Goal: Information Seeking & Learning: Learn about a topic

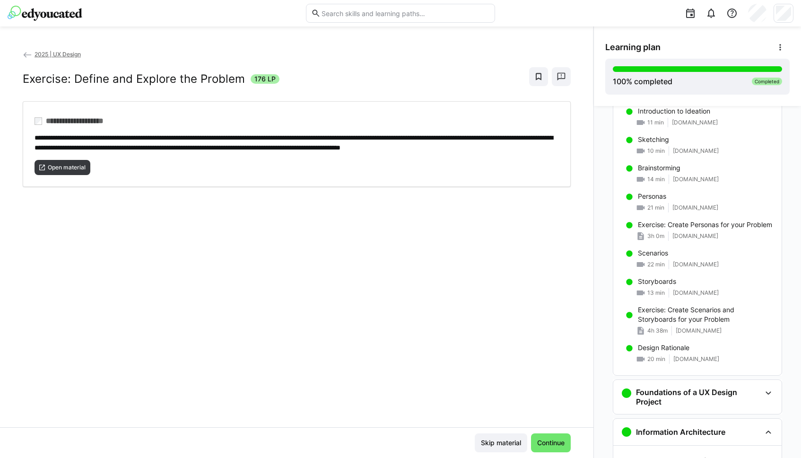
scroll to position [864, 0]
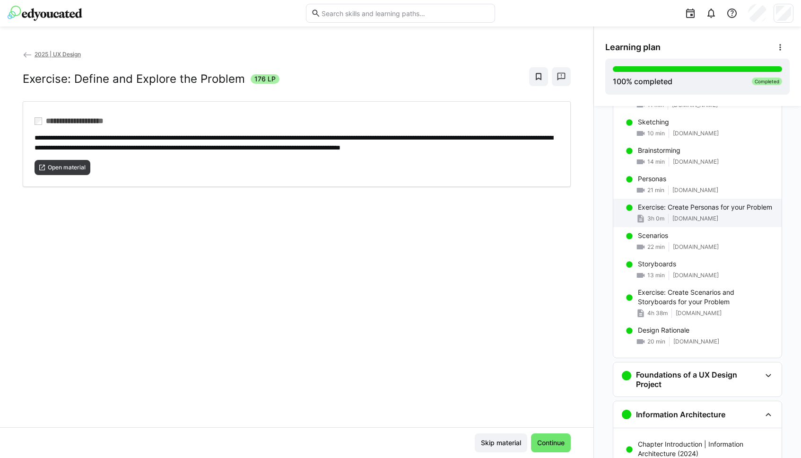
click at [665, 218] on div "3h 0m [DOMAIN_NAME]" at bounding box center [706, 218] width 136 height 9
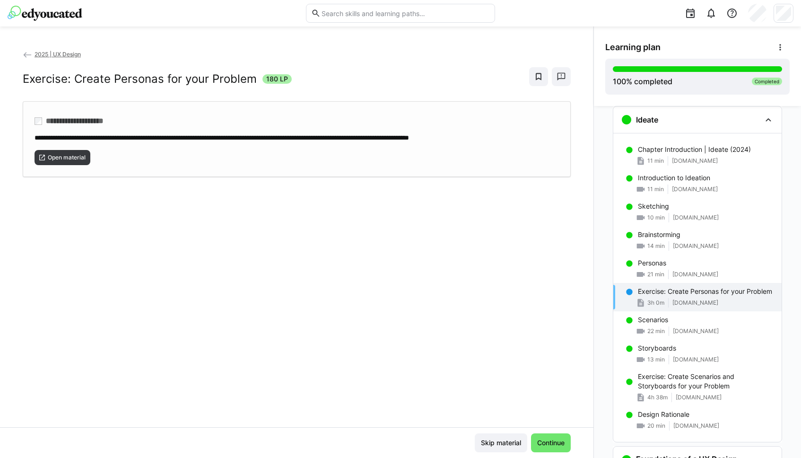
scroll to position [780, 0]
click at [82, 158] on span "Open material" at bounding box center [67, 158] width 40 height 8
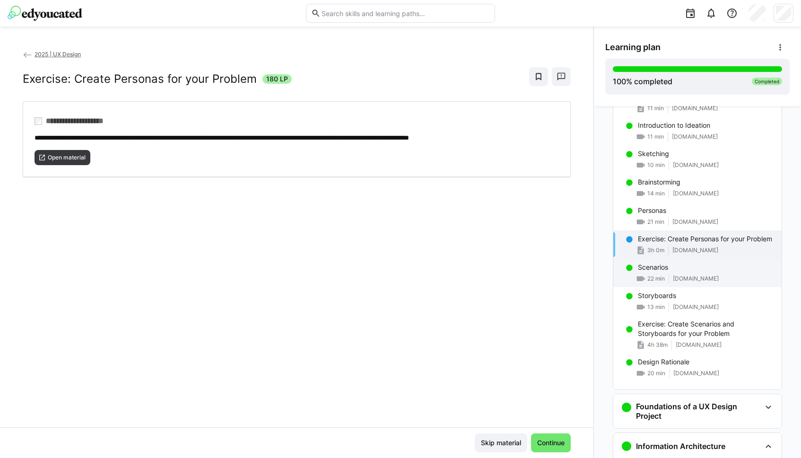
scroll to position [833, 0]
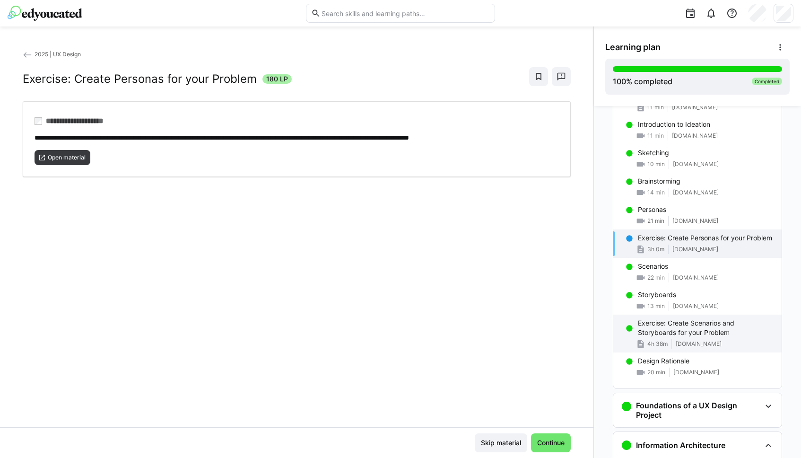
click at [663, 326] on p "Exercise: Create Scenarios and Storyboards for your Problem" at bounding box center [706, 327] width 136 height 19
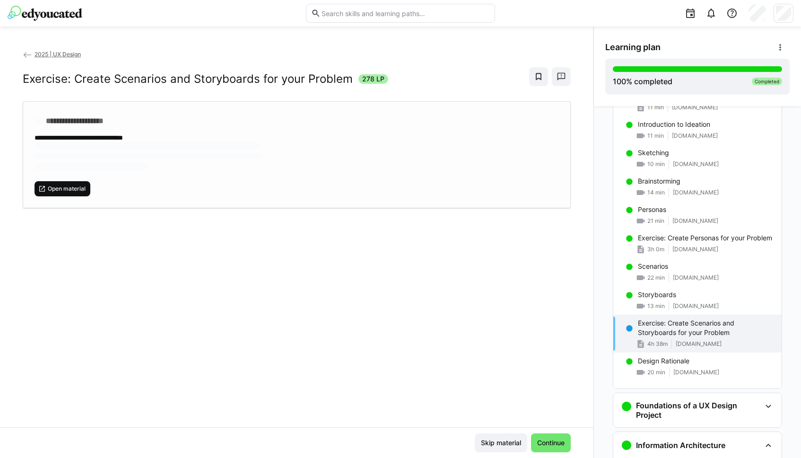
click at [82, 189] on span "Open material" at bounding box center [67, 189] width 40 height 8
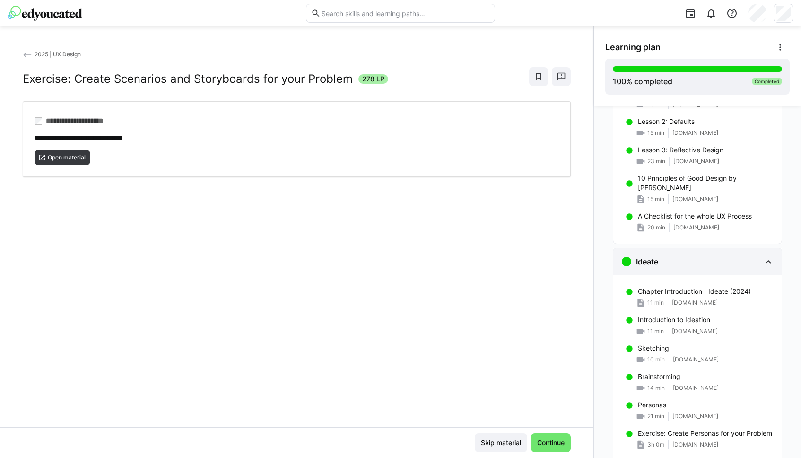
scroll to position [636, 0]
click at [766, 262] on eds-icon at bounding box center [768, 263] width 11 height 11
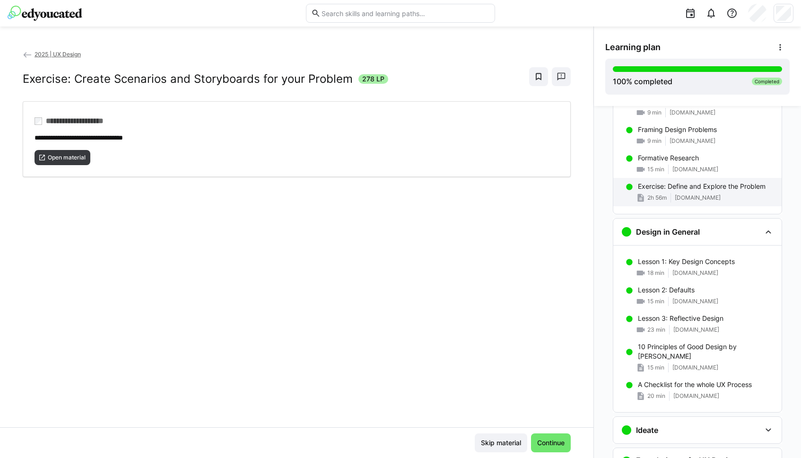
scroll to position [456, 0]
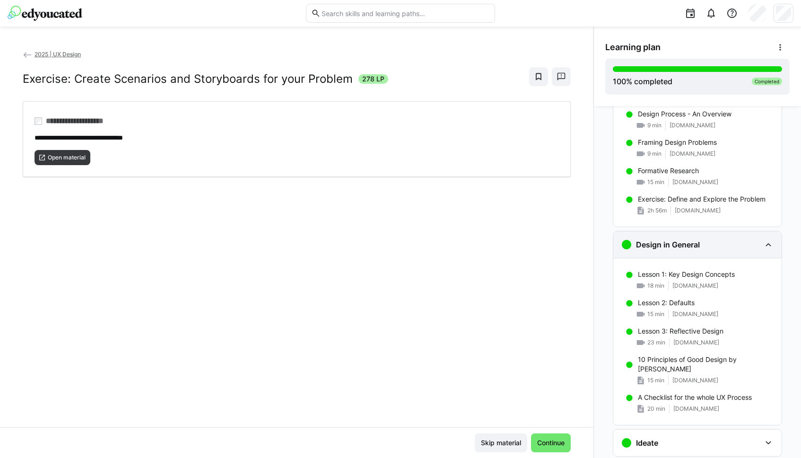
click at [769, 243] on eds-icon at bounding box center [768, 244] width 11 height 11
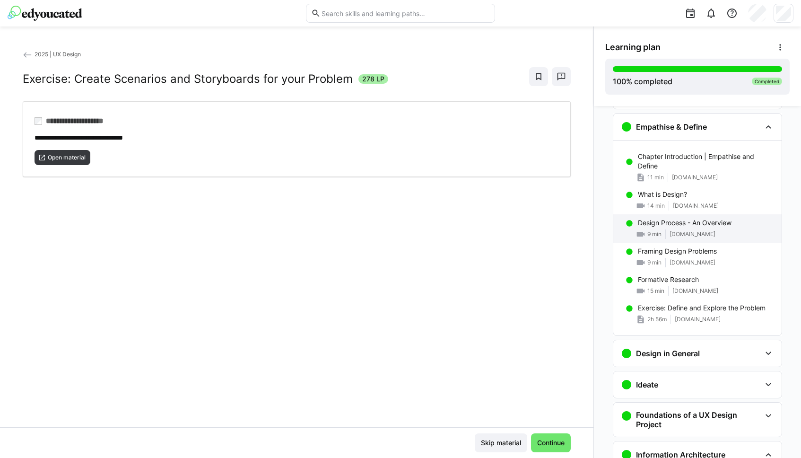
scroll to position [339, 0]
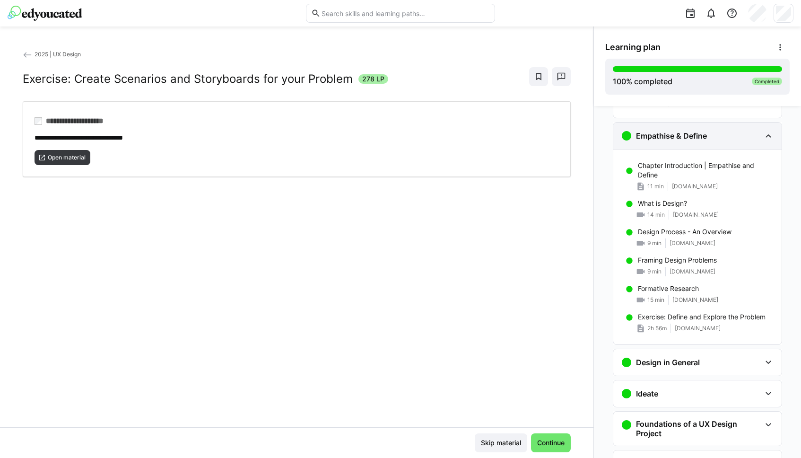
click at [772, 134] on eds-icon at bounding box center [768, 135] width 11 height 11
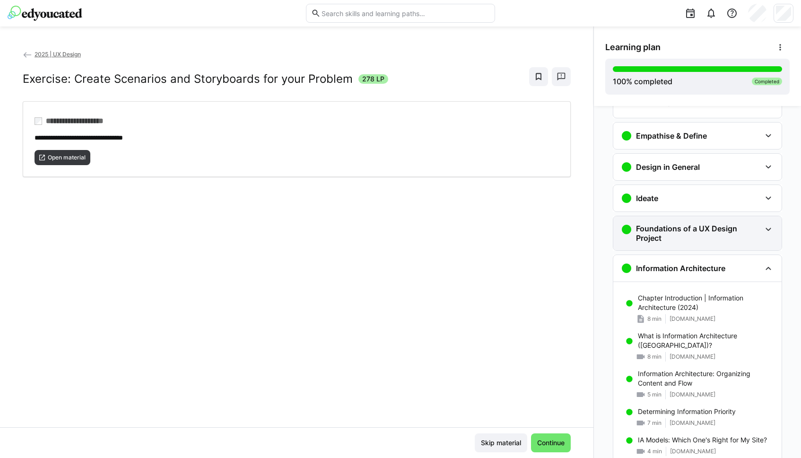
click at [759, 234] on h3 "Foundations of a UX Design Project" at bounding box center [698, 233] width 125 height 19
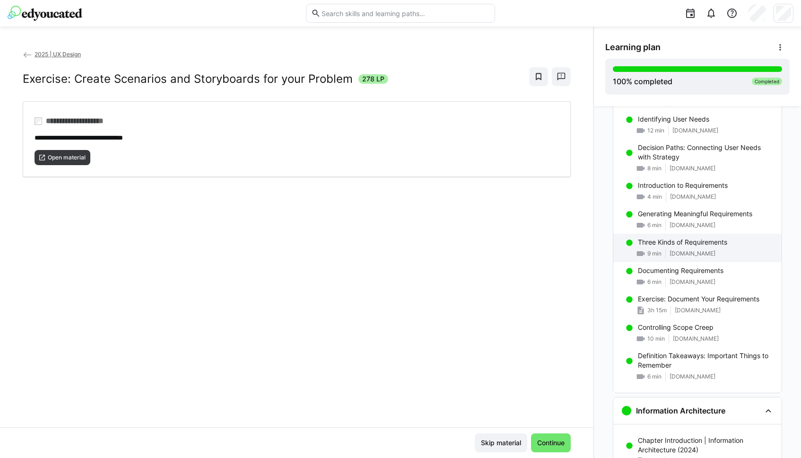
scroll to position [924, 0]
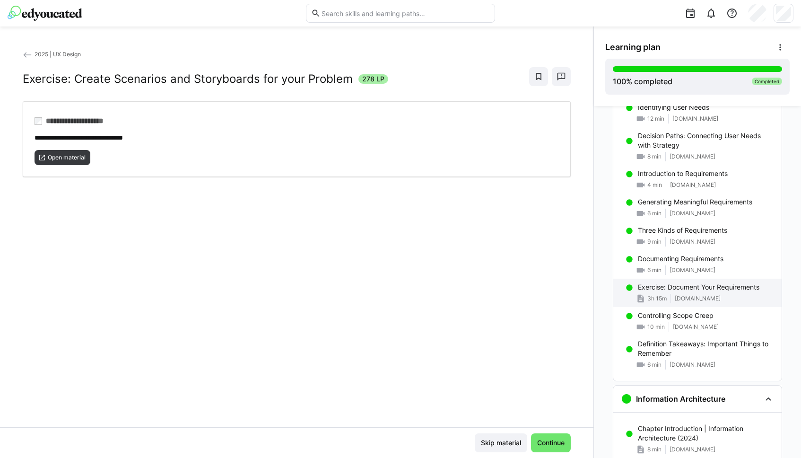
click at [719, 294] on div "3h 15m [DOMAIN_NAME]" at bounding box center [706, 298] width 136 height 9
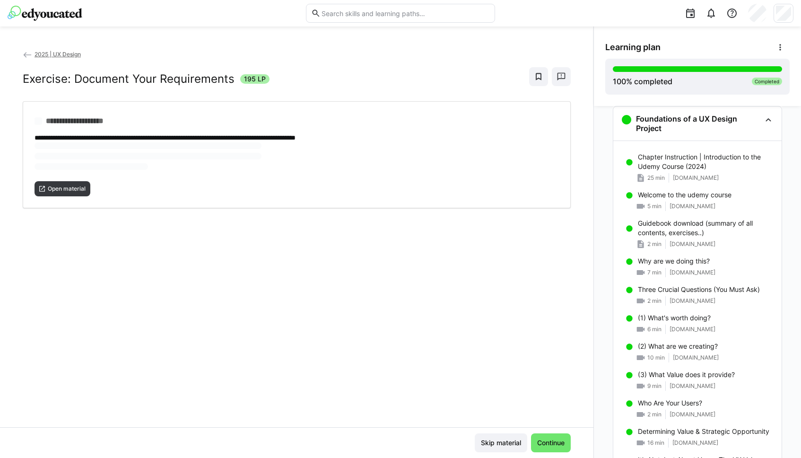
scroll to position [448, 0]
click at [71, 162] on span "Open material" at bounding box center [63, 157] width 56 height 15
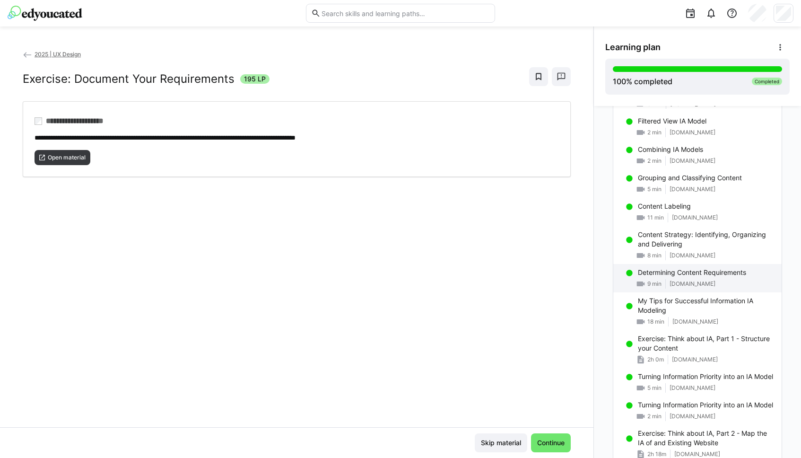
scroll to position [1522, 0]
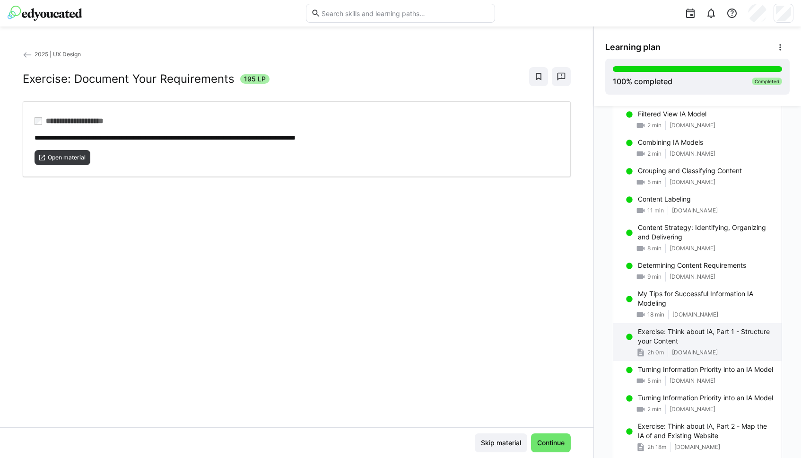
click at [652, 332] on p "Exercise: Think about IA, Part 1 - Structure your Content" at bounding box center [706, 336] width 136 height 19
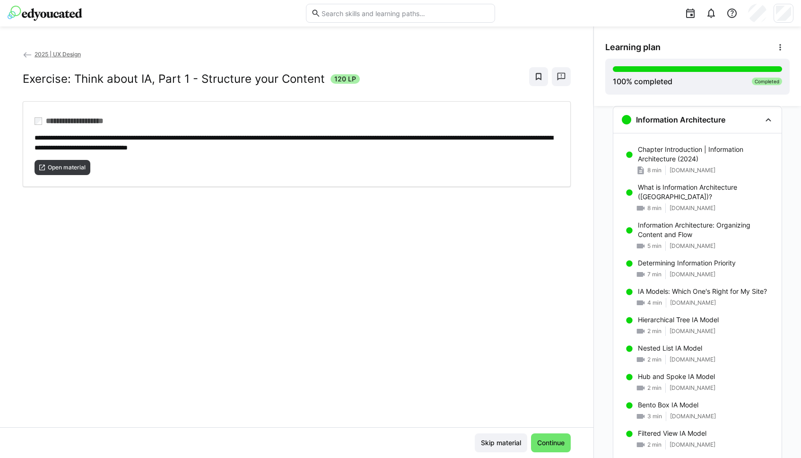
scroll to position [1203, 0]
click at [79, 167] on span "Open material" at bounding box center [67, 168] width 40 height 8
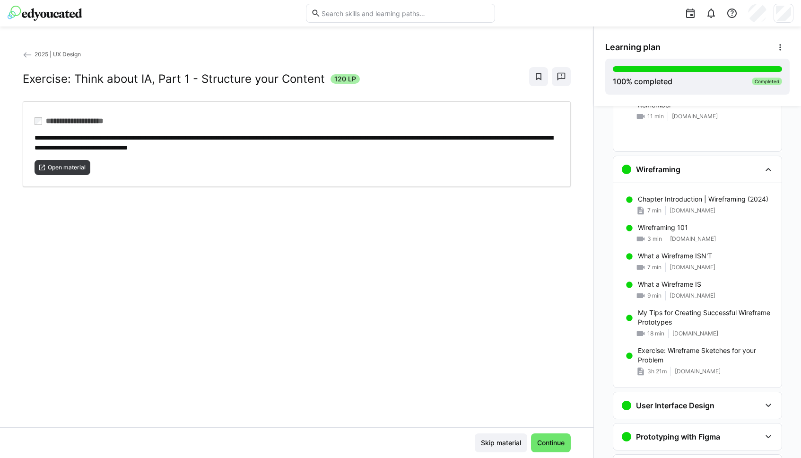
scroll to position [2106, 0]
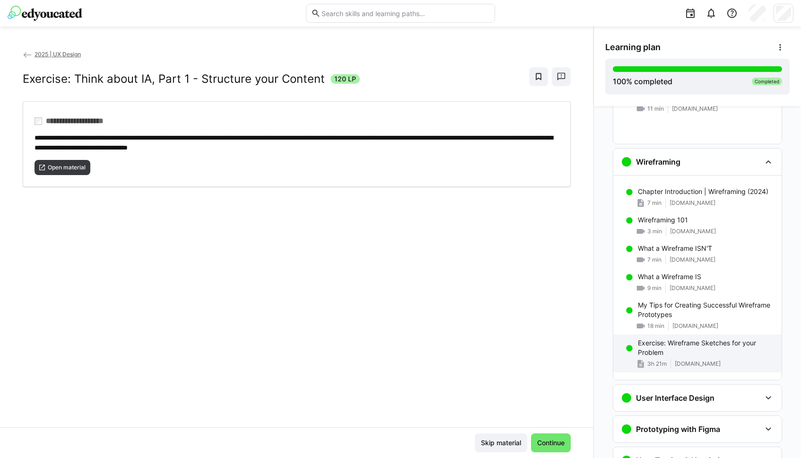
click at [649, 349] on p "Exercise: Wireframe Sketches for your Problem" at bounding box center [706, 347] width 136 height 19
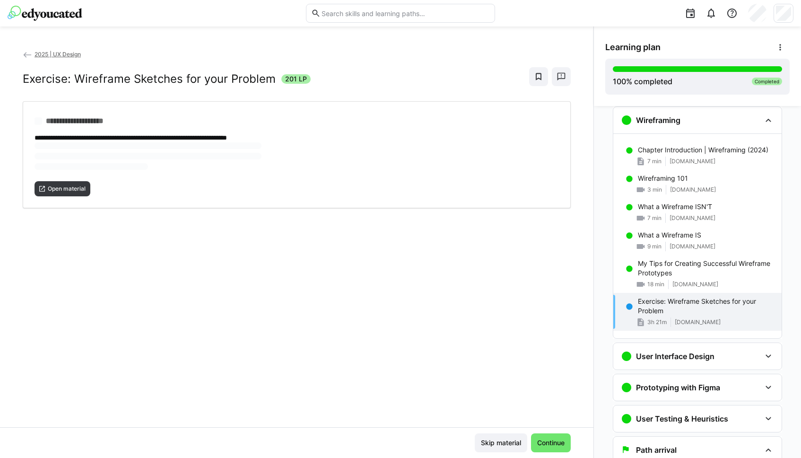
scroll to position [2149, 0]
click at [658, 313] on p "Exercise: Wireframe Sketches for your Problem" at bounding box center [706, 305] width 136 height 19
click at [82, 156] on span "Open material" at bounding box center [67, 158] width 40 height 8
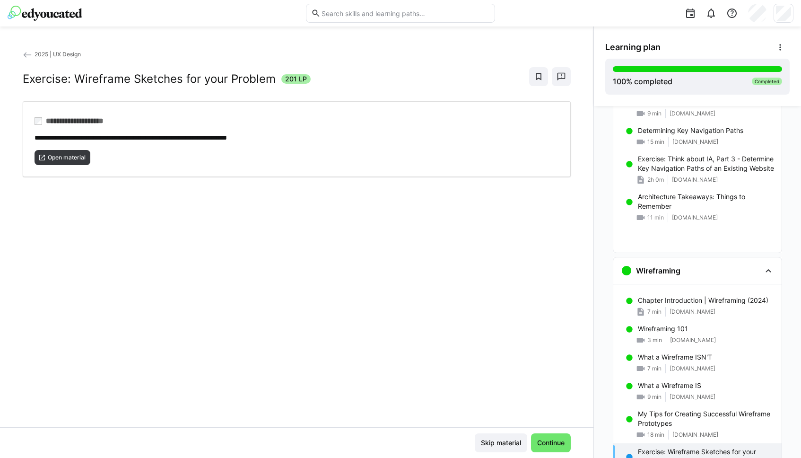
scroll to position [1982, 0]
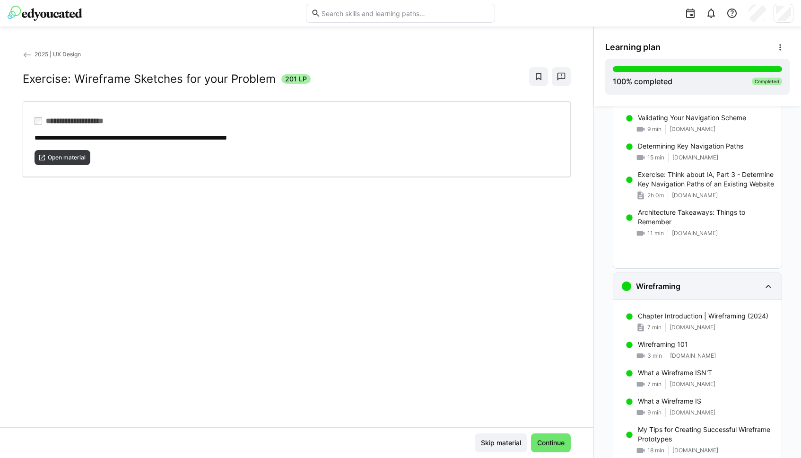
click at [756, 283] on div "Wireframing" at bounding box center [691, 286] width 140 height 11
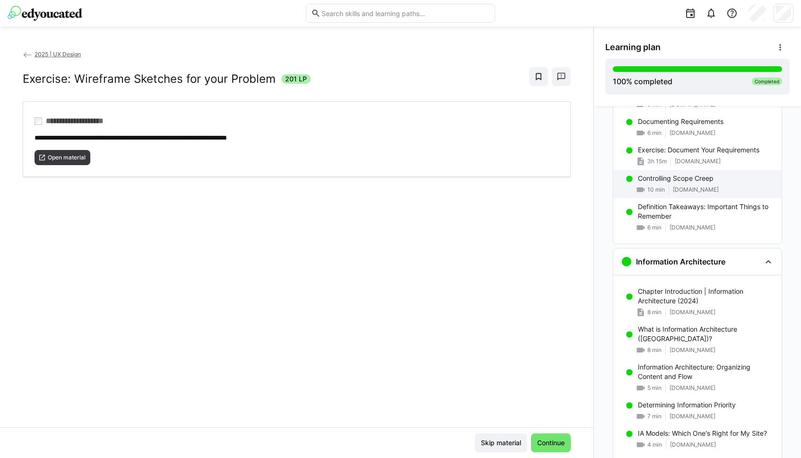
scroll to position [1058, 0]
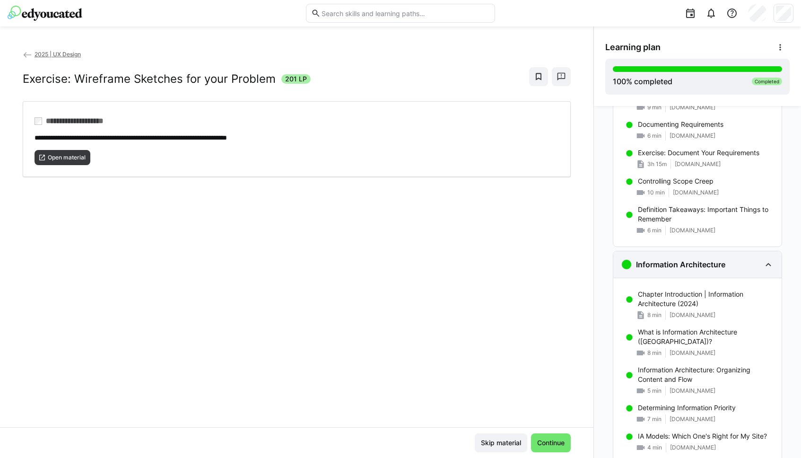
click at [769, 260] on eds-icon at bounding box center [768, 264] width 11 height 11
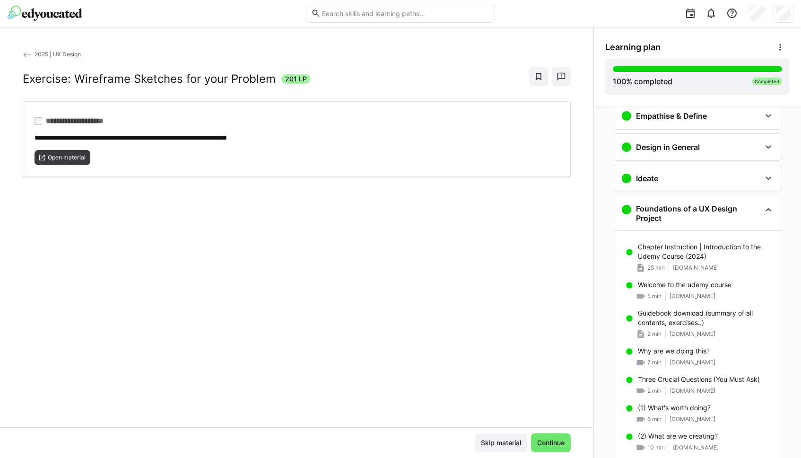
scroll to position [343, 0]
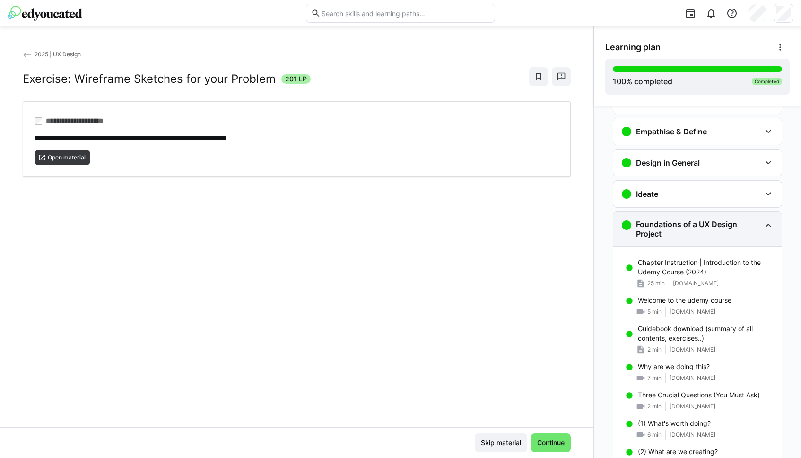
click at [768, 227] on eds-icon at bounding box center [768, 224] width 11 height 11
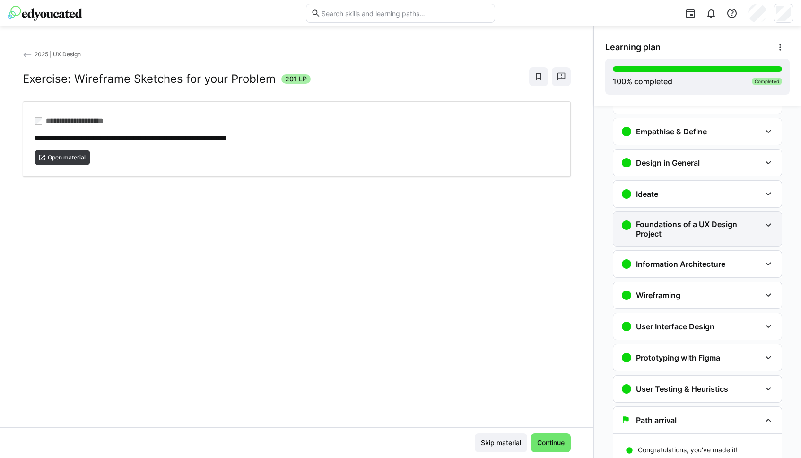
scroll to position [381, 0]
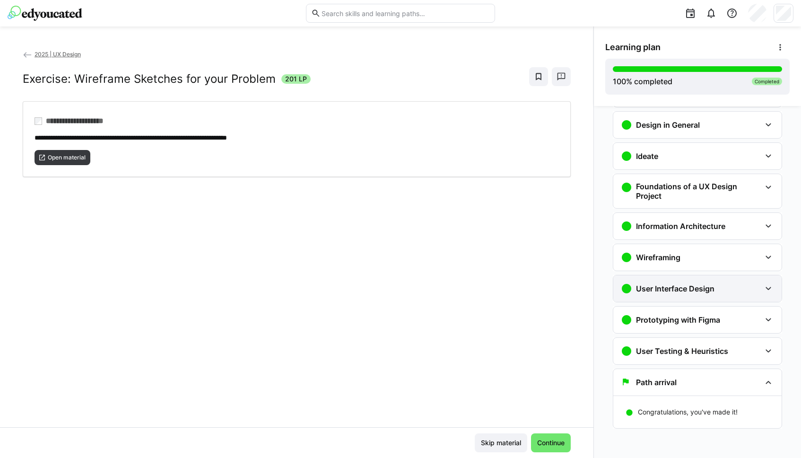
click at [766, 290] on eds-icon at bounding box center [768, 288] width 11 height 11
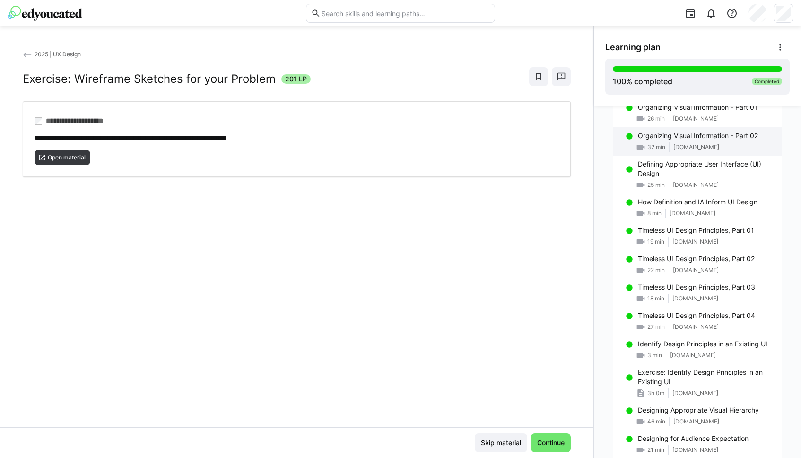
scroll to position [698, 0]
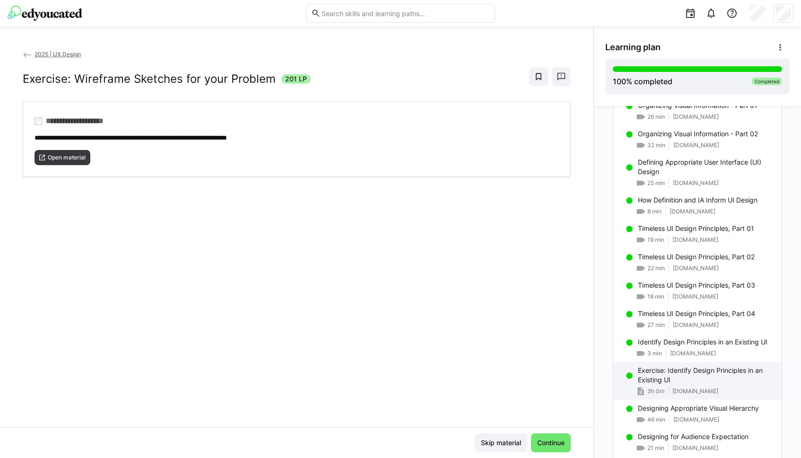
click at [735, 378] on p "Exercise: Identify Design Principles in an Existing UI" at bounding box center [706, 375] width 136 height 19
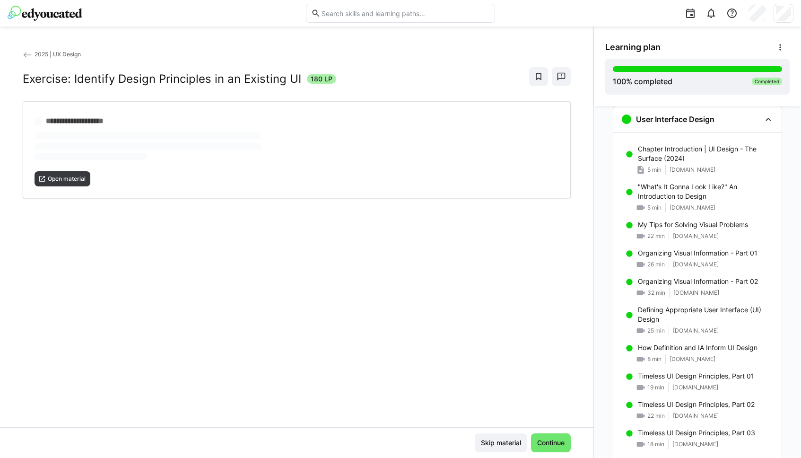
scroll to position [550, 0]
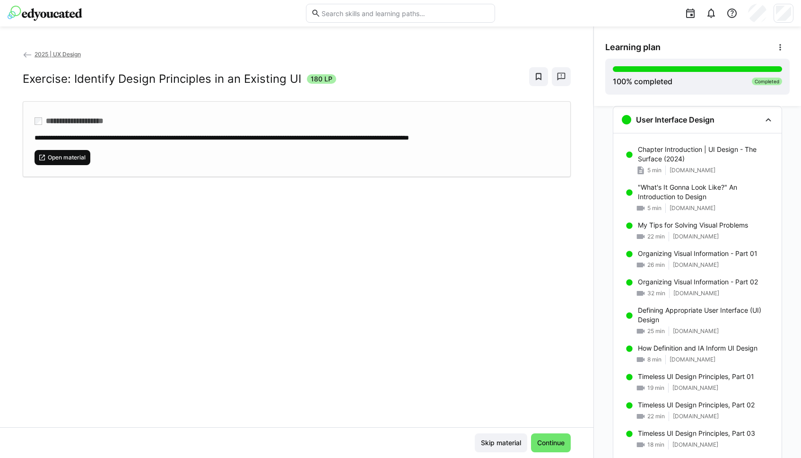
click at [80, 153] on span "Open material" at bounding box center [63, 157] width 56 height 15
click at [279, 219] on div "**********" at bounding box center [297, 238] width 594 height 378
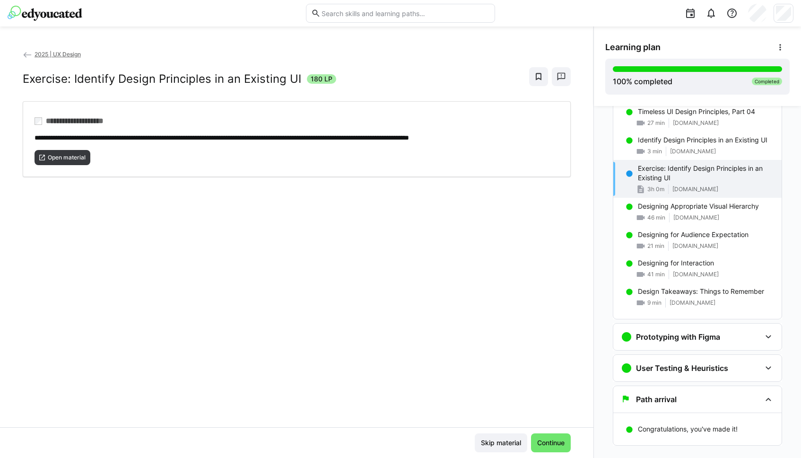
scroll to position [917, 0]
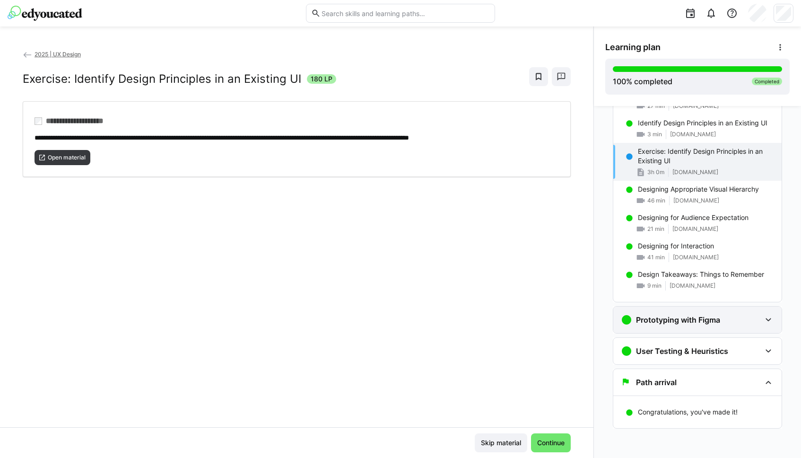
click at [693, 321] on h3 "Prototyping with Figma" at bounding box center [678, 319] width 84 height 9
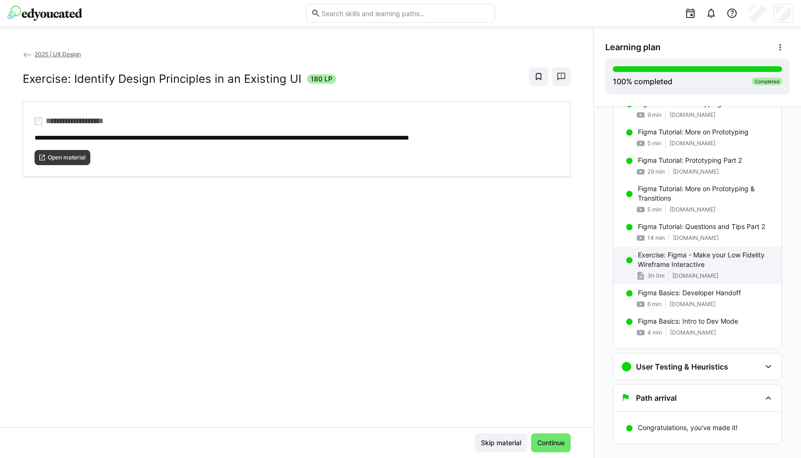
scroll to position [1926, 0]
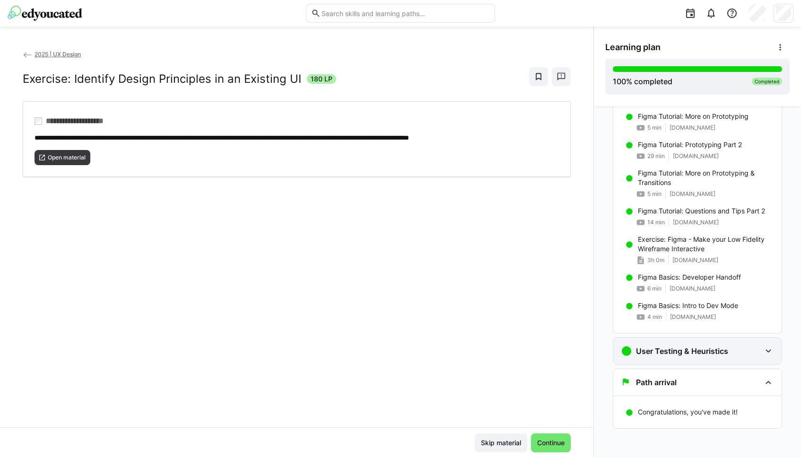
click at [700, 352] on h3 "User Testing & Heuristics" at bounding box center [682, 350] width 92 height 9
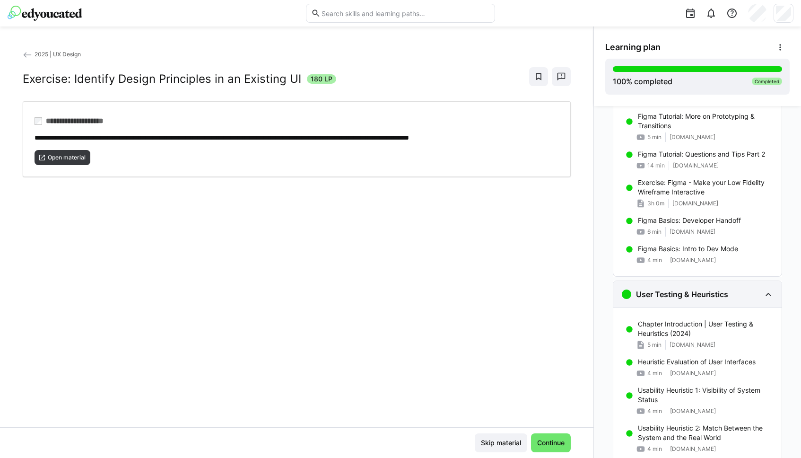
scroll to position [1964, 0]
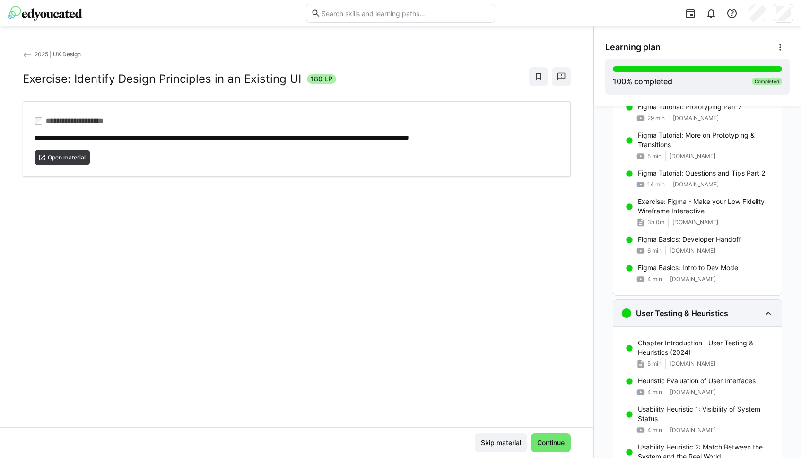
click at [768, 312] on eds-icon at bounding box center [768, 312] width 11 height 11
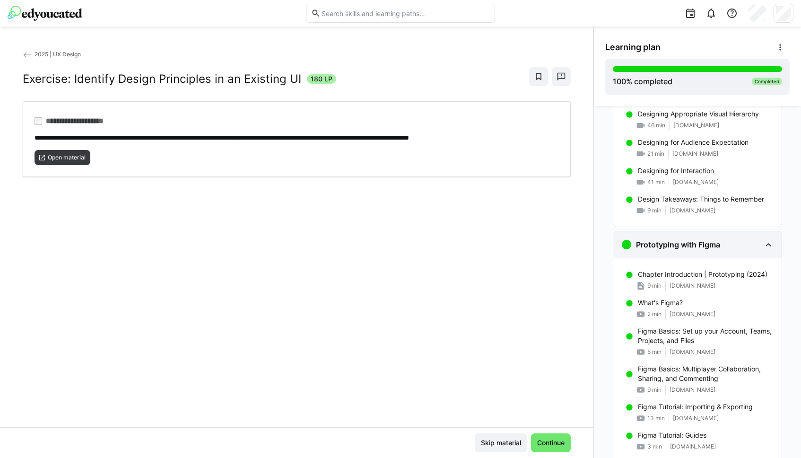
click at [768, 246] on eds-icon at bounding box center [768, 244] width 11 height 11
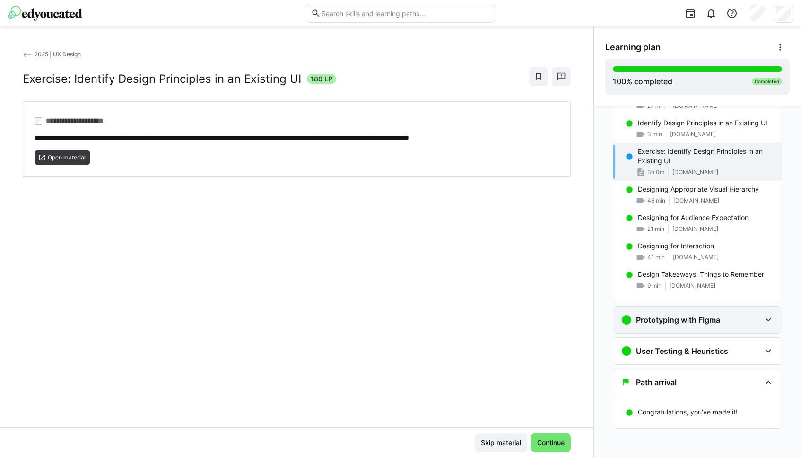
scroll to position [917, 0]
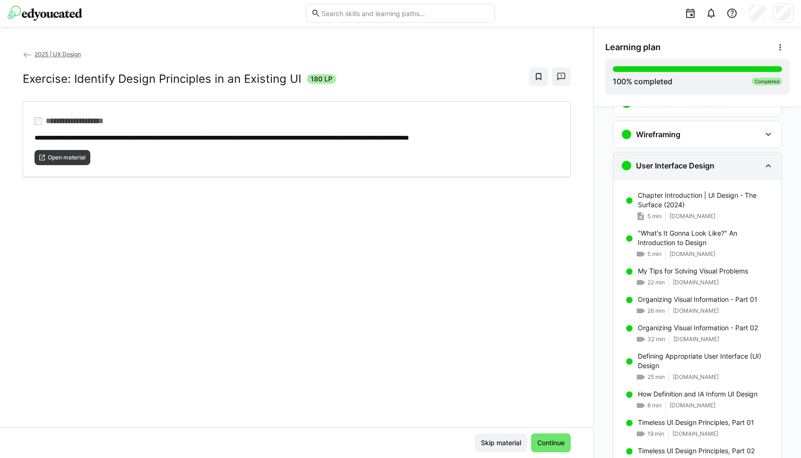
click at [768, 162] on eds-icon at bounding box center [768, 165] width 11 height 11
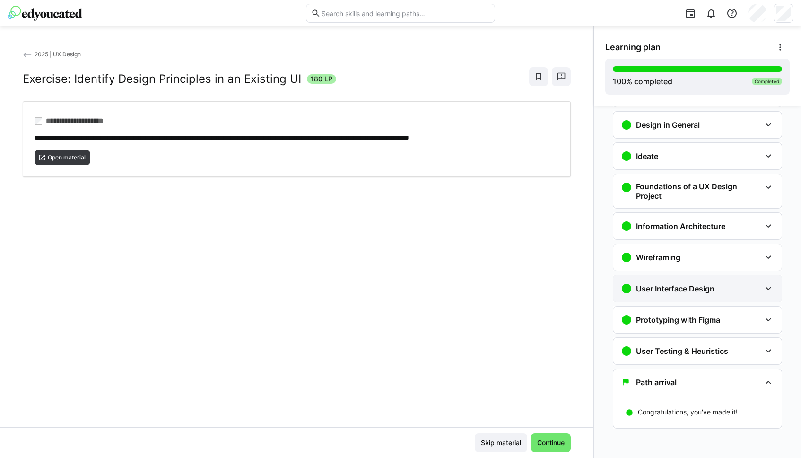
scroll to position [381, 0]
